Goal: Check status: Check status

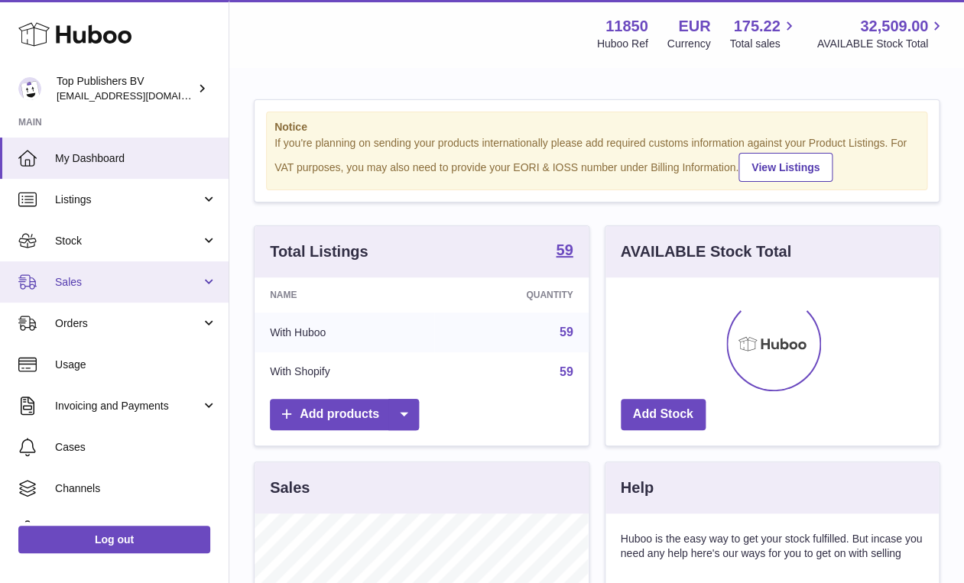
scroll to position [239, 333]
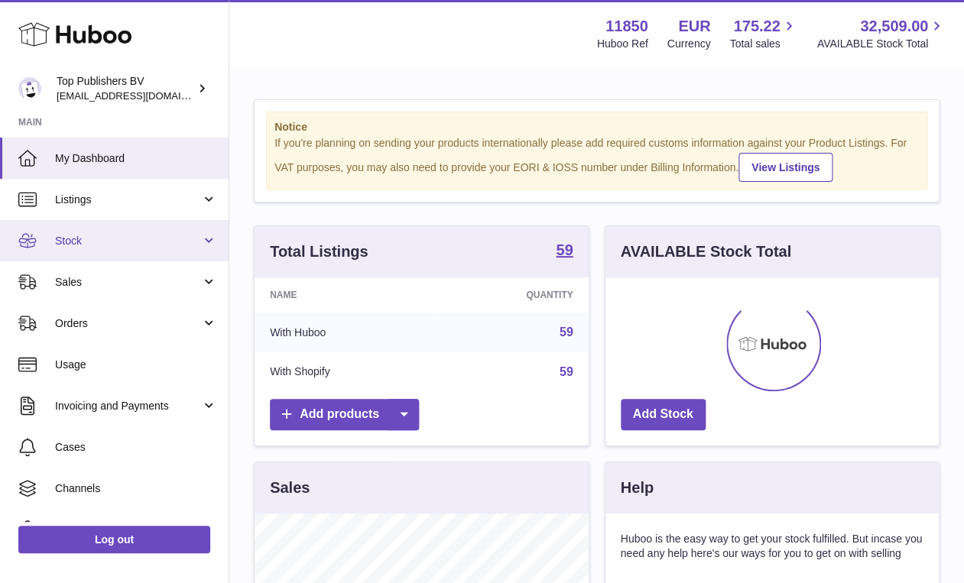
click at [112, 251] on link "Stock" at bounding box center [114, 240] width 229 height 41
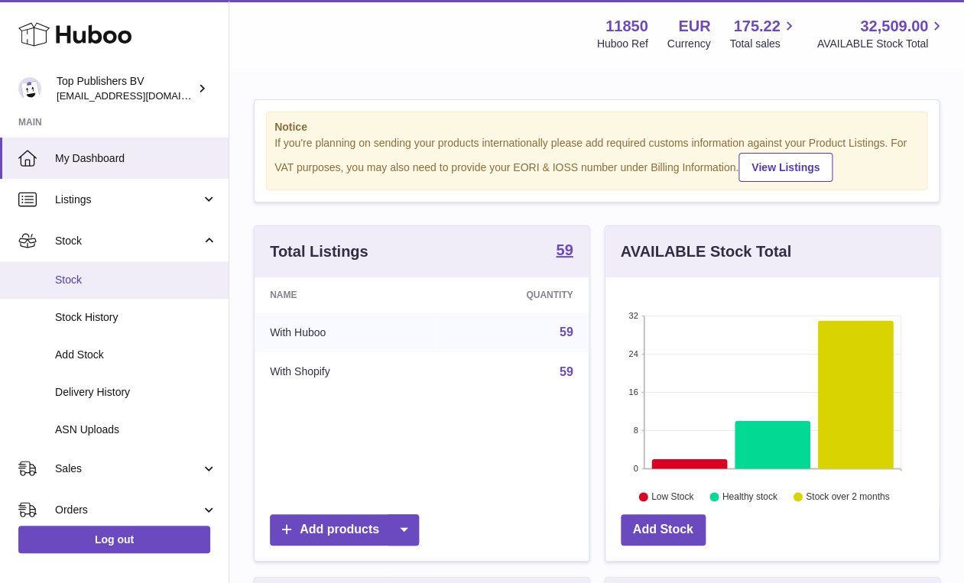
click at [102, 271] on link "Stock" at bounding box center [114, 279] width 229 height 37
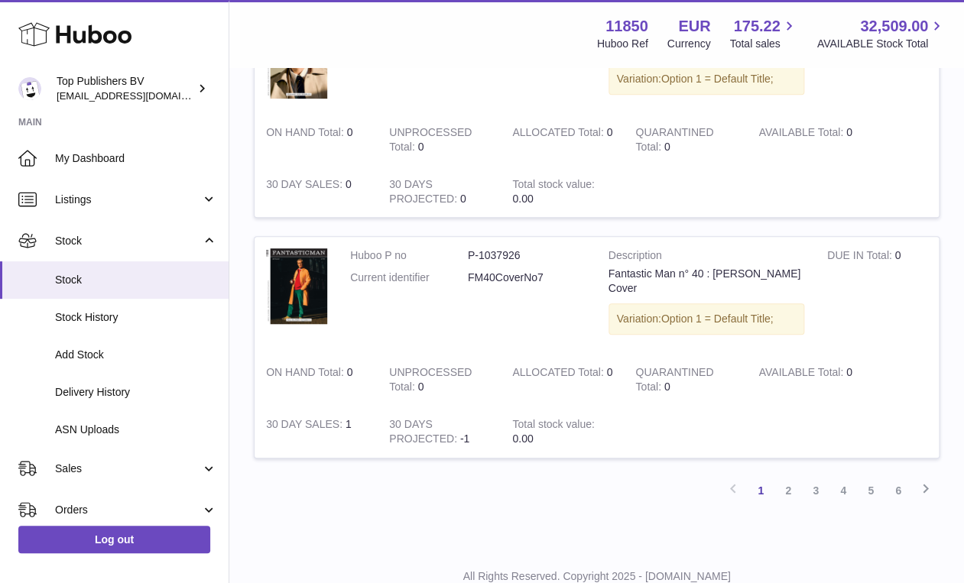
scroll to position [2116, 0]
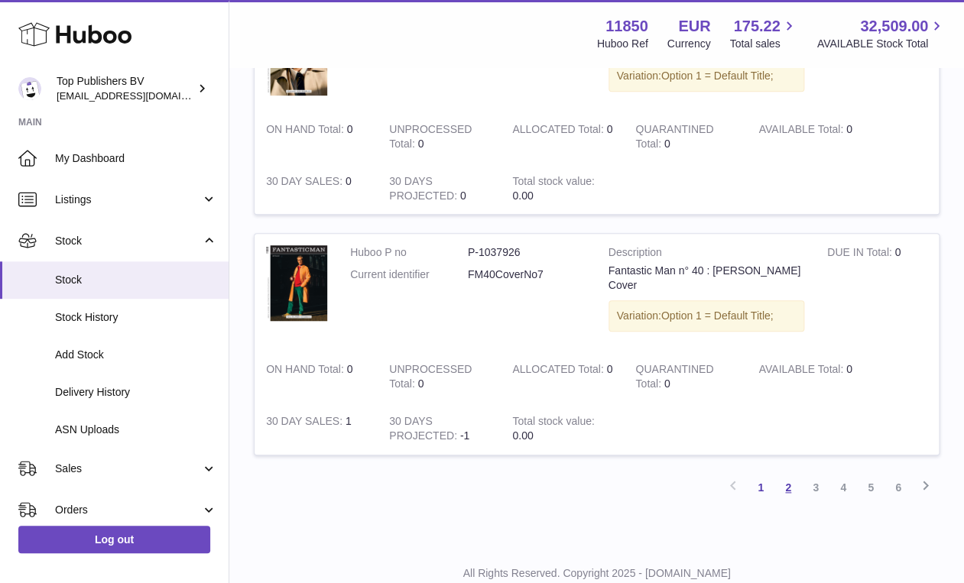
click at [791, 474] on link "2" at bounding box center [788, 488] width 28 height 28
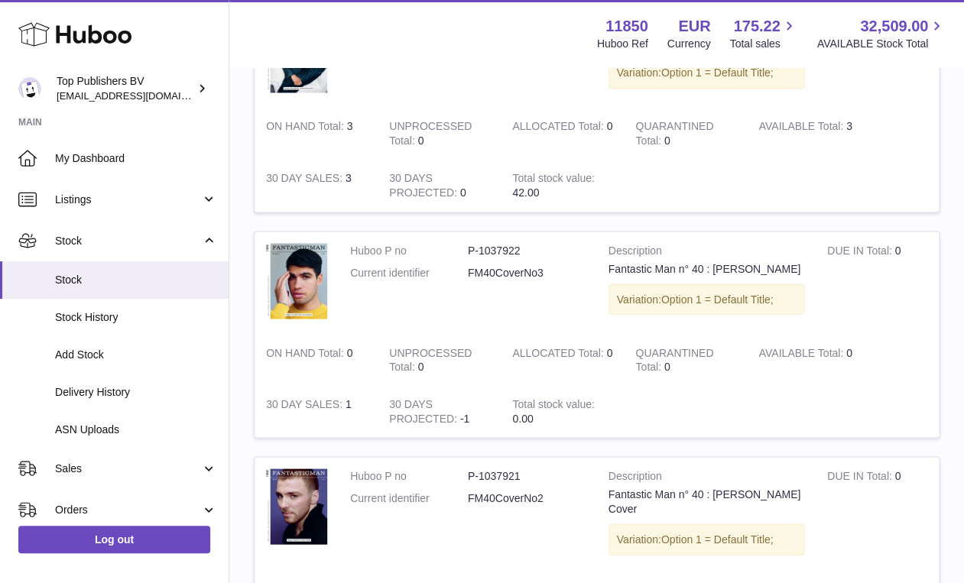
scroll to position [754, 0]
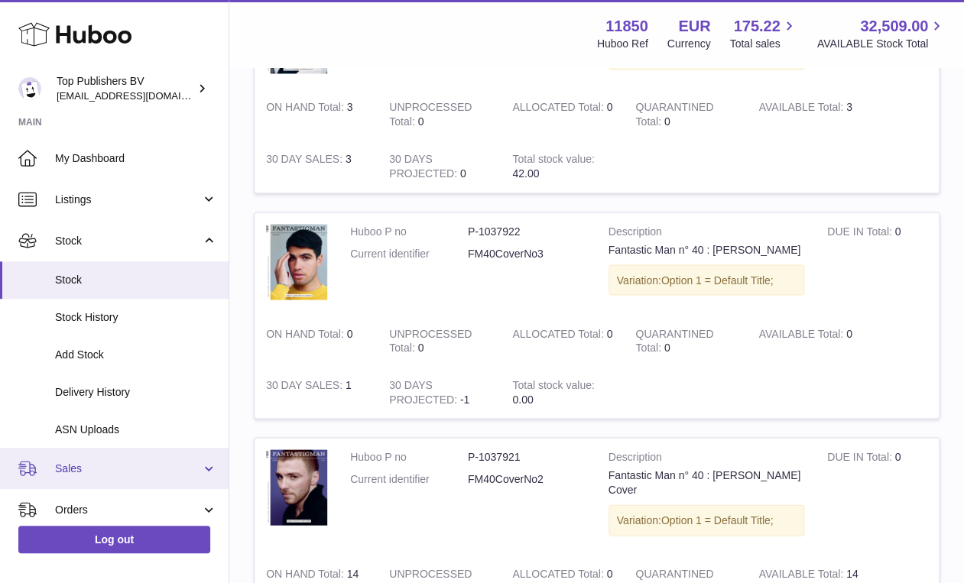
click at [112, 462] on link "Sales" at bounding box center [114, 468] width 229 height 41
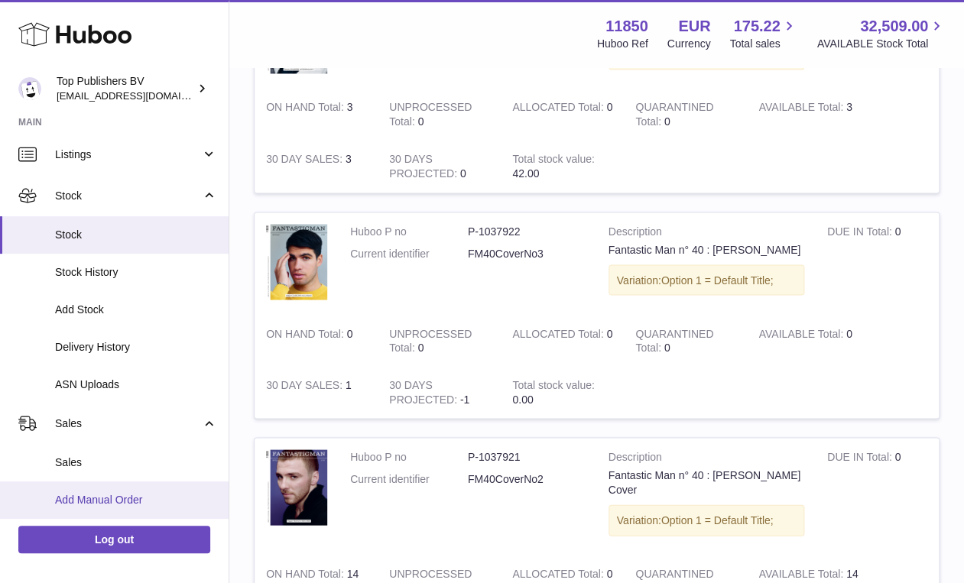
scroll to position [55, 0]
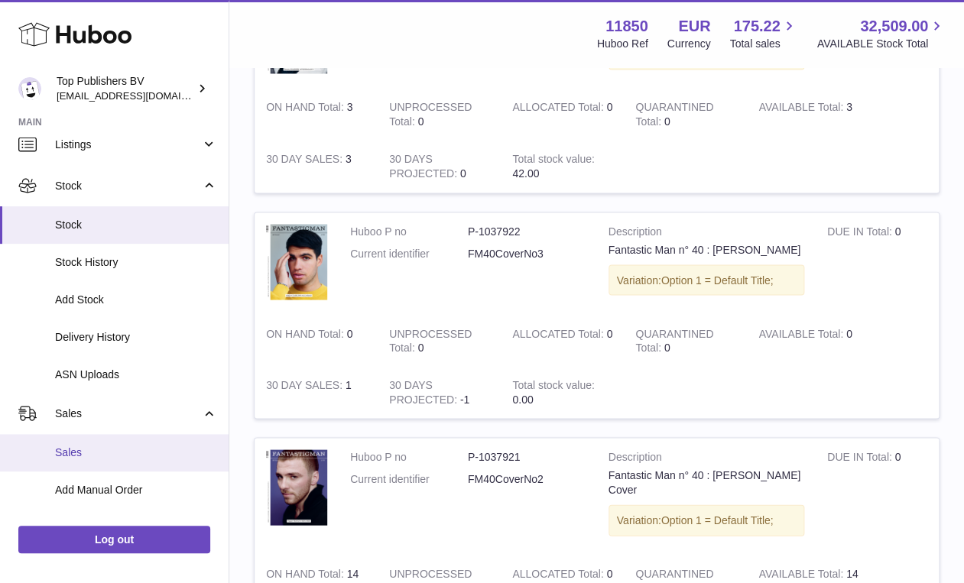
click at [105, 455] on span "Sales" at bounding box center [136, 453] width 162 height 15
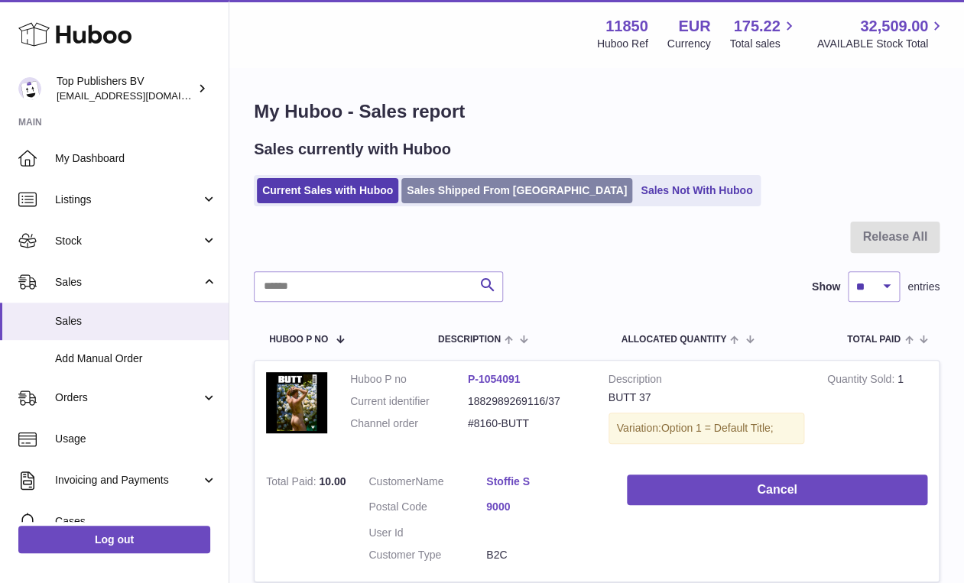
click at [461, 193] on link "Sales Shipped From [GEOGRAPHIC_DATA]" at bounding box center [516, 190] width 231 height 25
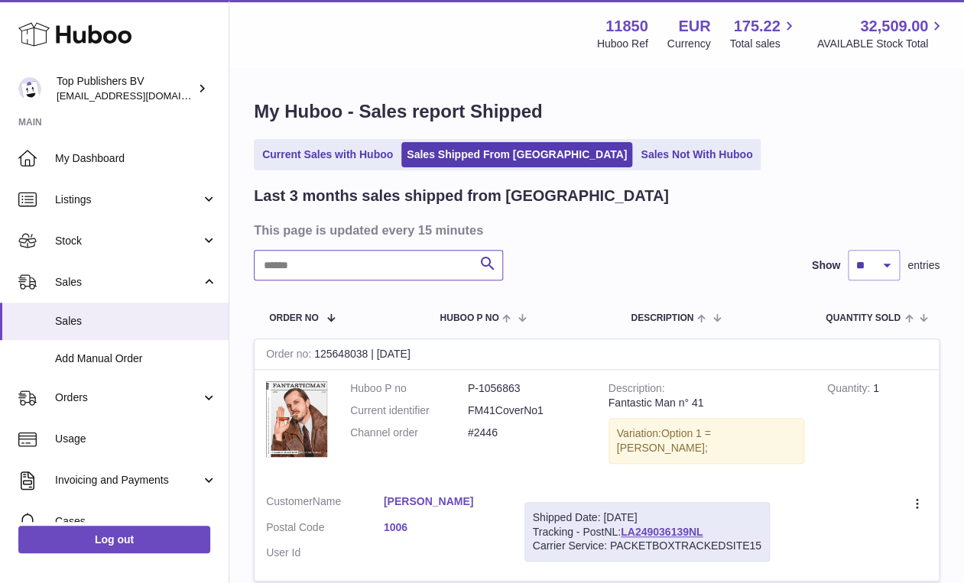
click at [388, 281] on input "text" at bounding box center [378, 265] width 249 height 31
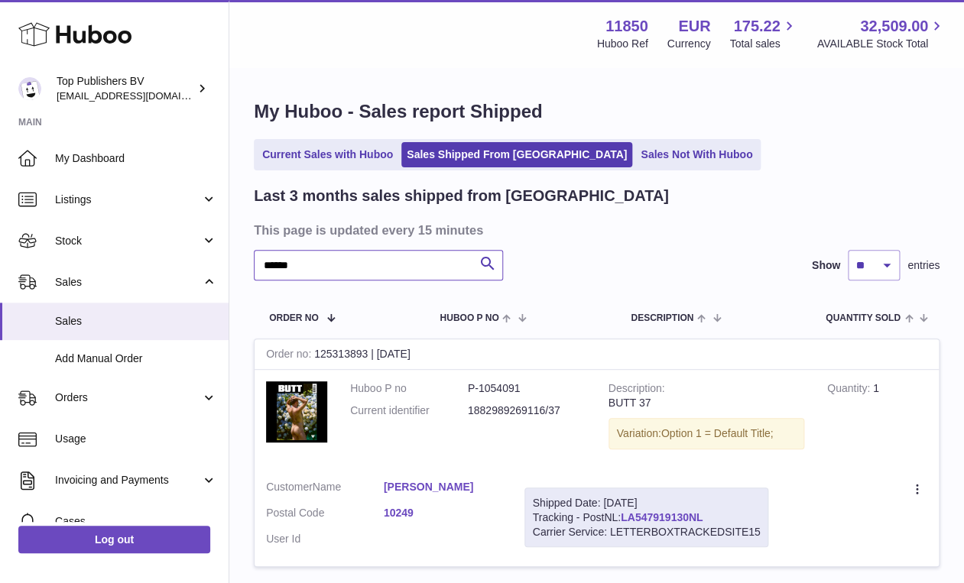
type input "******"
click at [649, 515] on link "LA547919130NL" at bounding box center [662, 517] width 82 height 12
